Goal: Task Accomplishment & Management: Manage account settings

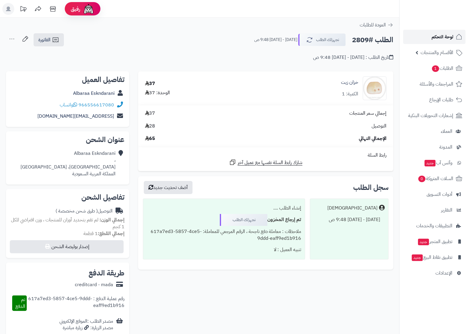
click at [449, 39] on span "لوحة التحكم" at bounding box center [443, 37] width 22 height 8
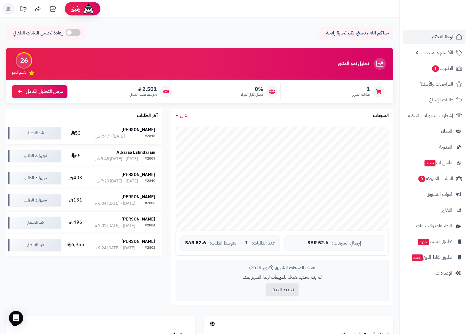
click at [131, 128] on div "[PERSON_NAME]" at bounding box center [125, 130] width 61 height 6
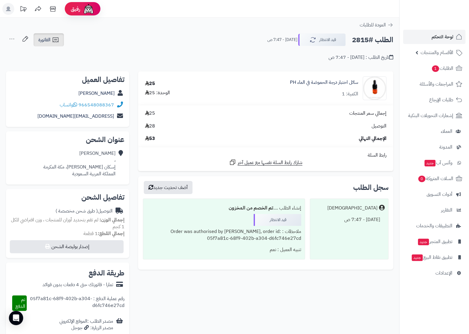
click at [39, 41] on span "الفاتورة" at bounding box center [44, 39] width 12 height 7
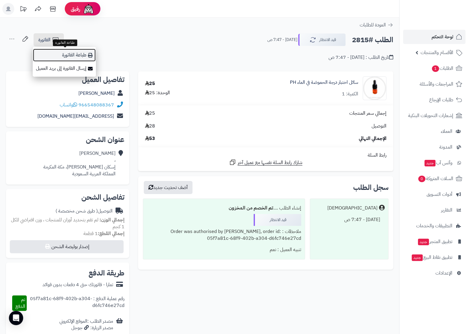
click at [75, 51] on link "طباعة الفاتورة" at bounding box center [64, 54] width 63 height 13
